Goal: Participate in discussion

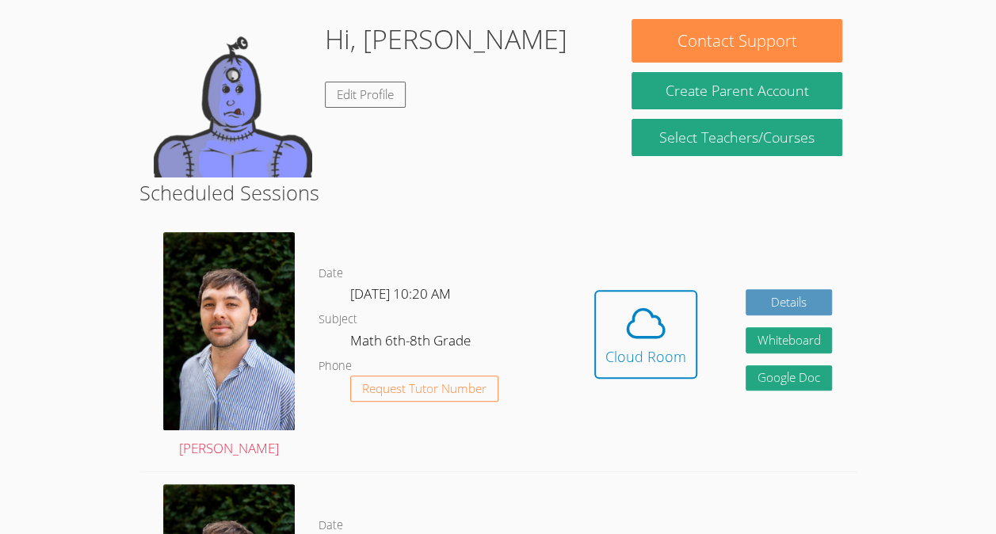
scroll to position [151, 0]
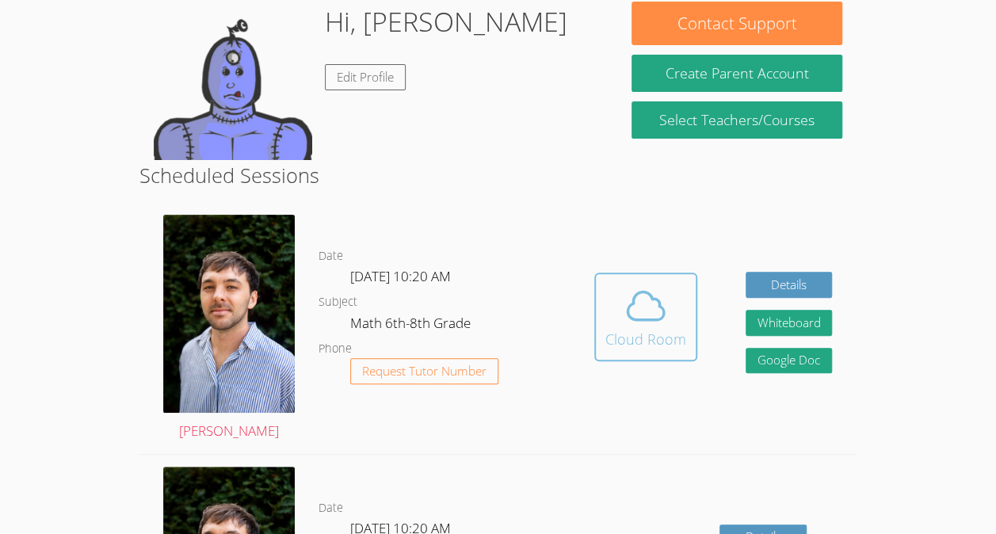
click at [658, 284] on icon at bounding box center [646, 306] width 44 height 44
click at [652, 315] on button "Cloud Room" at bounding box center [646, 317] width 103 height 89
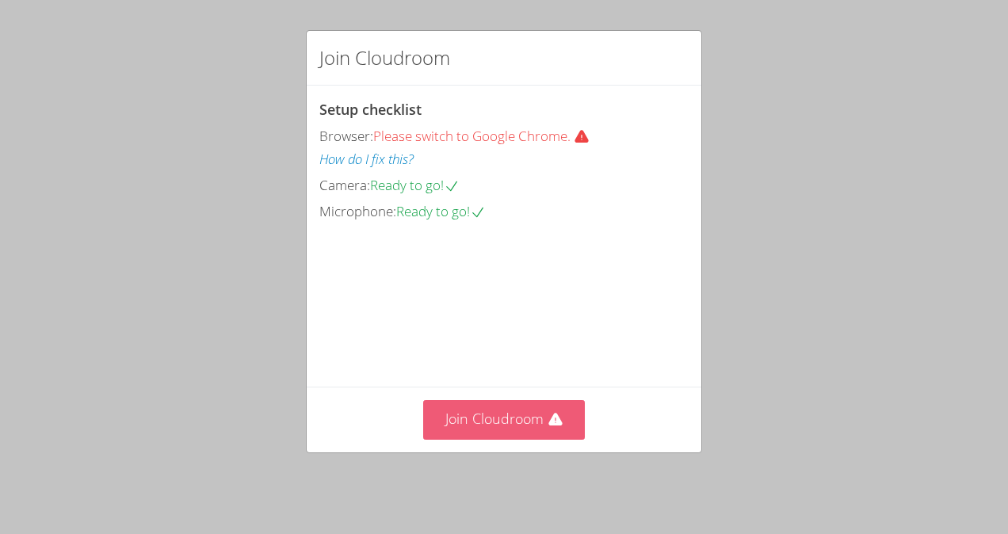
click at [503, 419] on button "Join Cloudroom" at bounding box center [504, 419] width 163 height 39
click at [488, 425] on button "Join Cloudroom" at bounding box center [504, 419] width 163 height 39
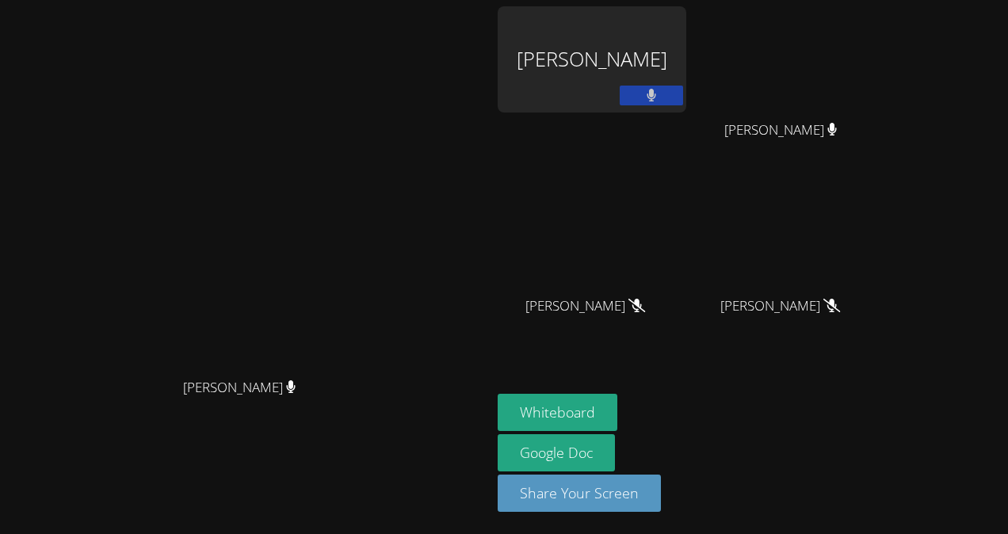
click at [628, 95] on div "Michelle Argueta Turcios" at bounding box center [592, 59] width 189 height 106
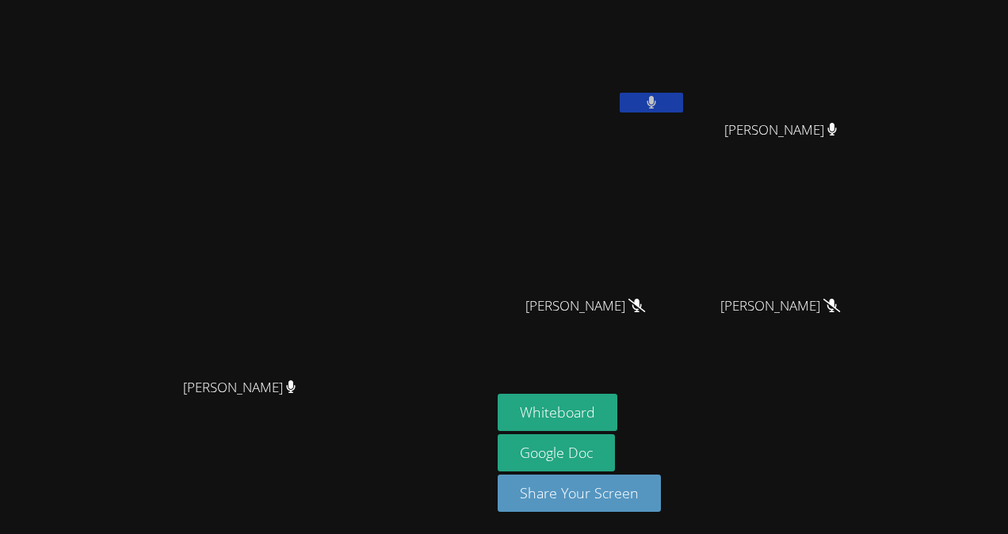
click at [683, 105] on button at bounding box center [651, 103] width 63 height 20
click at [683, 113] on div at bounding box center [651, 105] width 63 height 24
click at [683, 100] on button at bounding box center [651, 103] width 63 height 20
click at [657, 100] on icon at bounding box center [652, 102] width 10 height 13
click at [618, 400] on button "Whiteboard" at bounding box center [558, 412] width 120 height 37
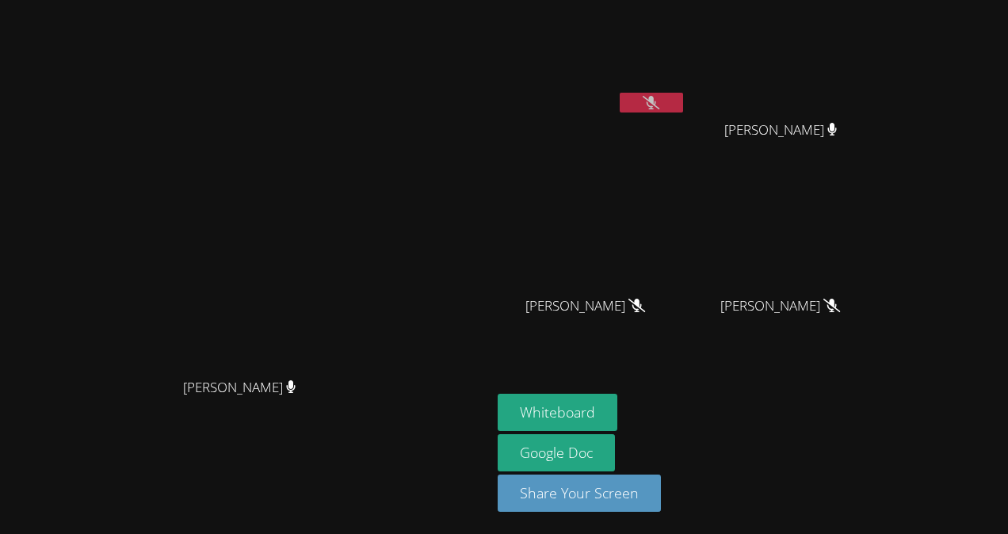
click at [654, 395] on aside "Michelle Argueta Turcios Luis Centeno Sobalvarro Luis Centeno Sobalvarro Ashell…" at bounding box center [689, 267] width 396 height 534
click at [618, 415] on button "Whiteboard" at bounding box center [558, 412] width 120 height 37
click at [660, 101] on icon at bounding box center [651, 102] width 17 height 13
click at [683, 101] on button at bounding box center [651, 103] width 63 height 20
click at [683, 100] on button at bounding box center [651, 103] width 63 height 20
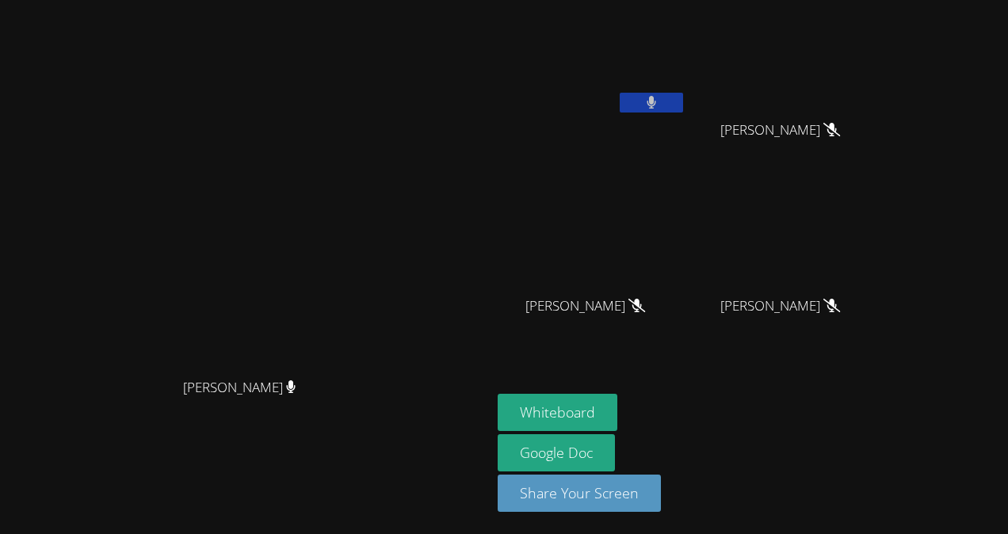
click at [683, 98] on button at bounding box center [651, 103] width 63 height 20
click at [683, 94] on button at bounding box center [651, 103] width 63 height 20
click at [656, 104] on icon at bounding box center [652, 102] width 10 height 13
click at [660, 100] on icon at bounding box center [651, 102] width 17 height 13
click at [683, 105] on button at bounding box center [651, 103] width 63 height 20
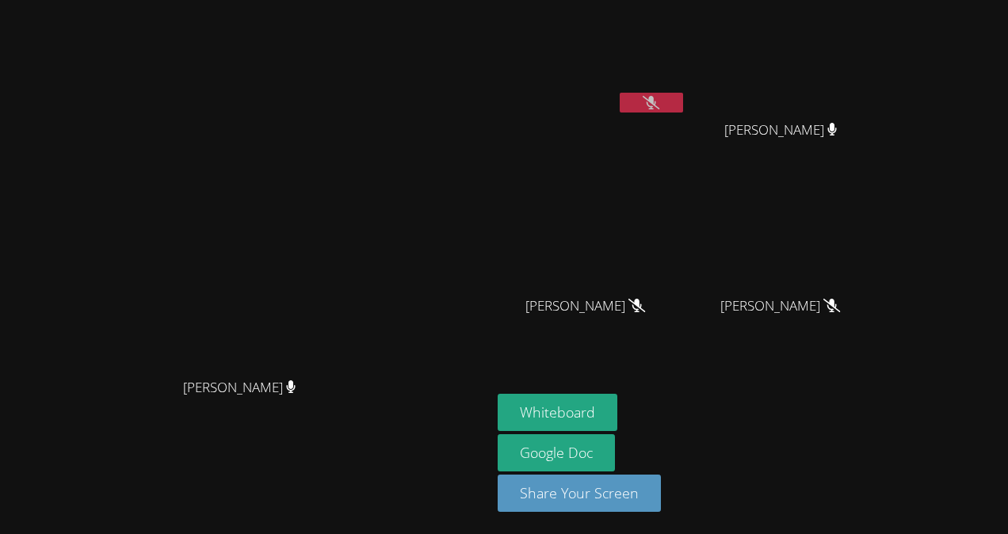
click at [838, 131] on icon at bounding box center [833, 129] width 10 height 13
click at [683, 94] on button at bounding box center [651, 103] width 63 height 20
click at [660, 98] on icon at bounding box center [651, 102] width 17 height 13
click at [656, 102] on icon at bounding box center [652, 102] width 10 height 13
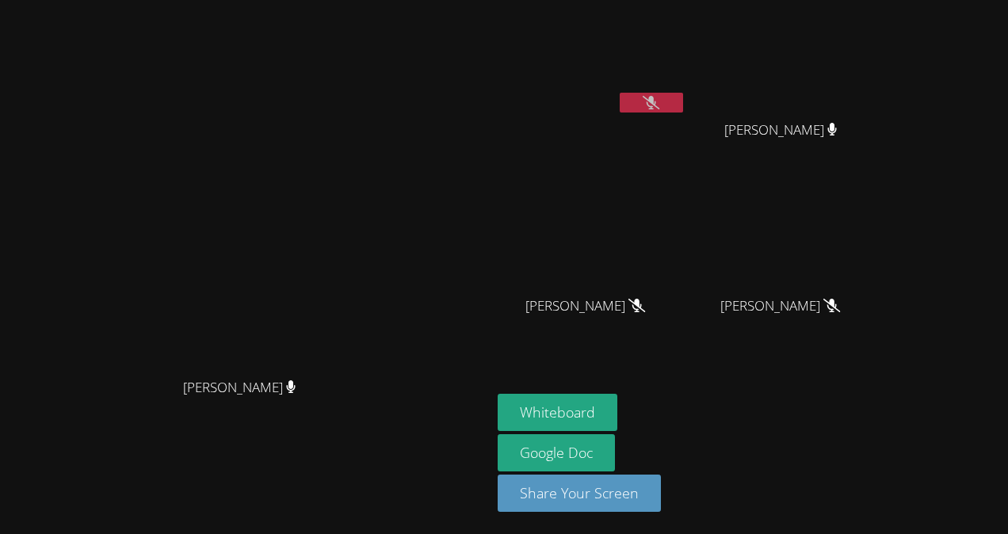
click at [683, 110] on button at bounding box center [651, 103] width 63 height 20
click at [683, 100] on button at bounding box center [651, 103] width 63 height 20
click at [837, 132] on icon at bounding box center [833, 129] width 10 height 13
click at [837, 124] on icon at bounding box center [833, 129] width 10 height 13
click at [683, 110] on button at bounding box center [651, 103] width 63 height 20
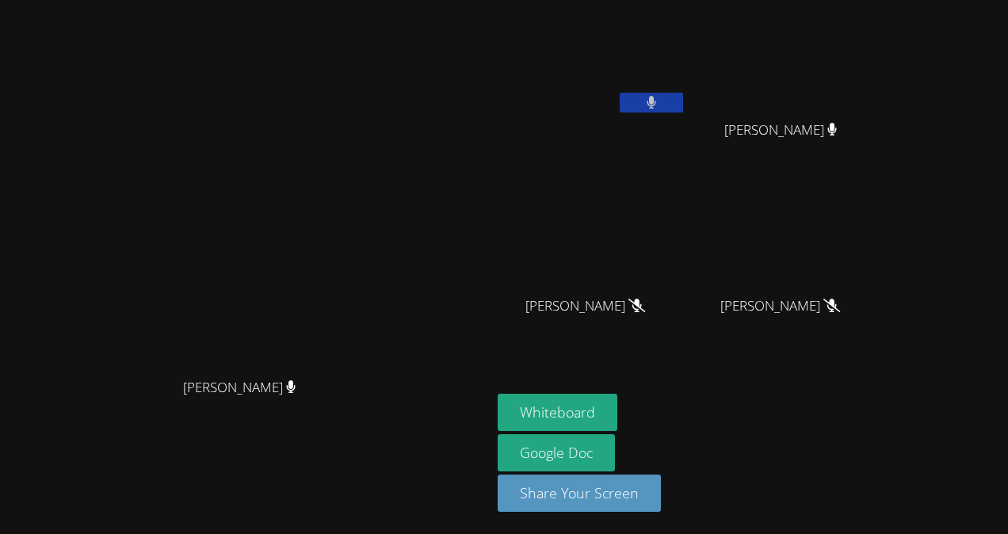
click at [683, 97] on button at bounding box center [651, 103] width 63 height 20
click at [683, 105] on button at bounding box center [651, 103] width 63 height 20
click at [683, 96] on button at bounding box center [651, 103] width 63 height 20
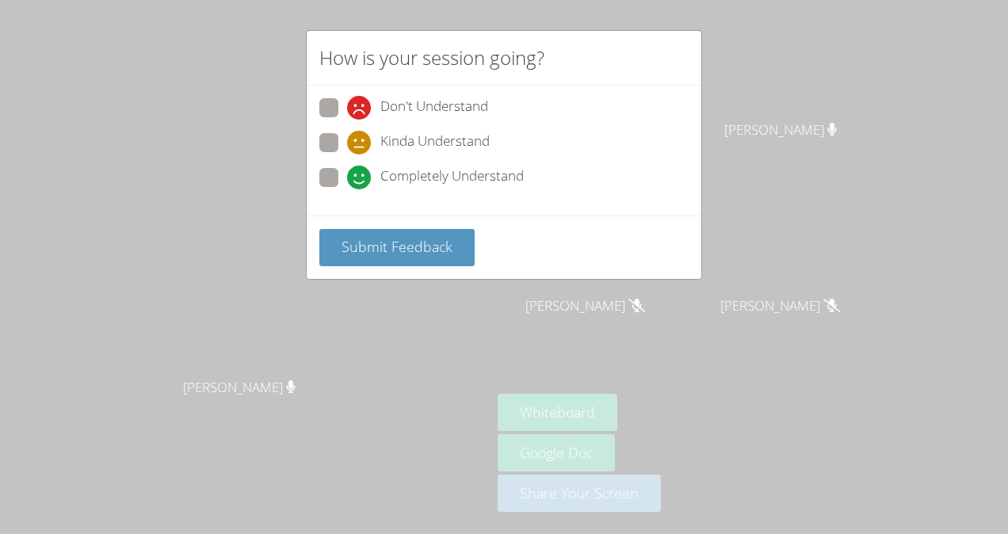
click at [423, 136] on span "Kinda Understand" at bounding box center [435, 143] width 109 height 24
click at [361, 136] on input "Kinda Understand" at bounding box center [353, 139] width 13 height 13
radio input "true"
click at [423, 252] on span "Submit Feedback" at bounding box center [397, 246] width 111 height 19
